Goal: Task Accomplishment & Management: Manage account settings

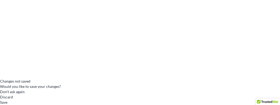
scroll to position [53, 0]
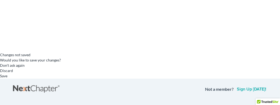
type input "[PERSON_NAME][EMAIL_ADDRESS][DOMAIN_NAME]"
type input "Thinking..."
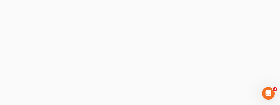
select select "0"
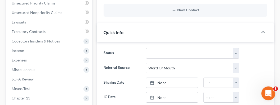
scroll to position [292, 0]
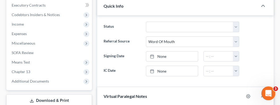
click at [267, 91] on icon "Open Intercom Messenger" at bounding box center [267, 93] width 9 height 9
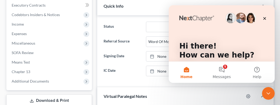
scroll to position [0, 0]
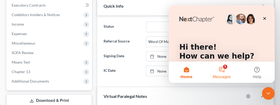
click at [220, 71] on button "5 Messages" at bounding box center [221, 72] width 35 height 21
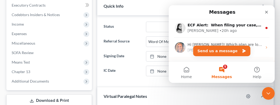
scroll to position [106, 0]
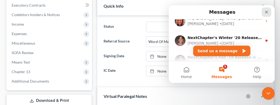
click at [266, 12] on icon "Close" at bounding box center [266, 12] width 3 height 3
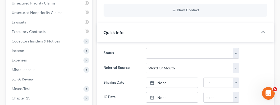
scroll to position [292, 0]
